Goal: Information Seeking & Learning: Learn about a topic

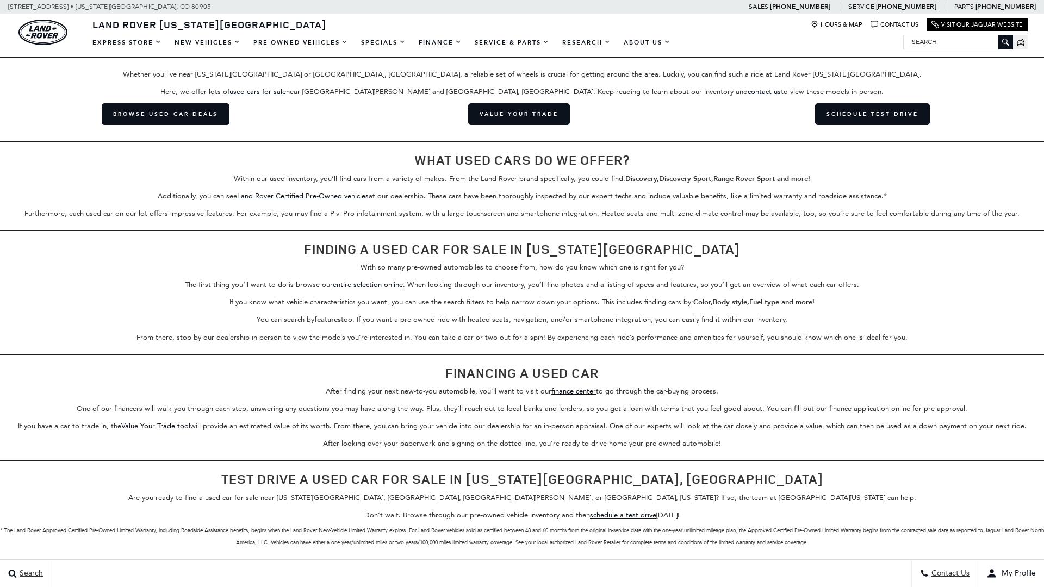
scroll to position [2445, 0]
